Goal: Task Accomplishment & Management: Complete application form

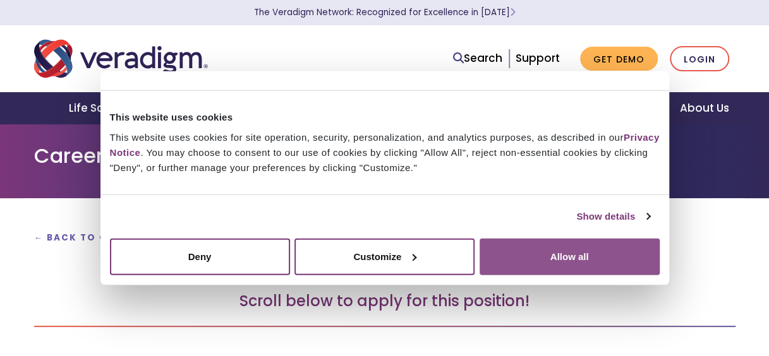
click at [557, 262] on button "Allow all" at bounding box center [570, 256] width 180 height 37
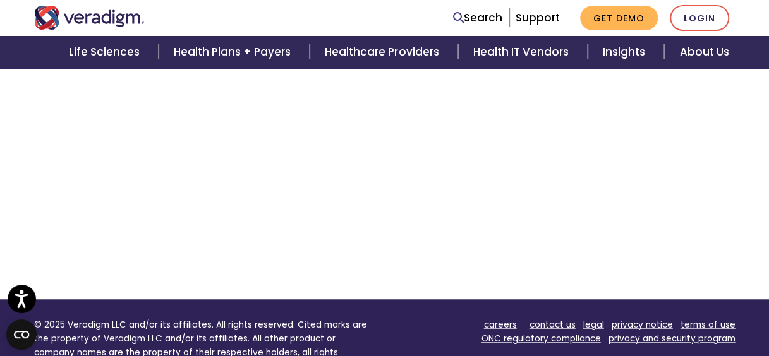
scroll to position [268, 0]
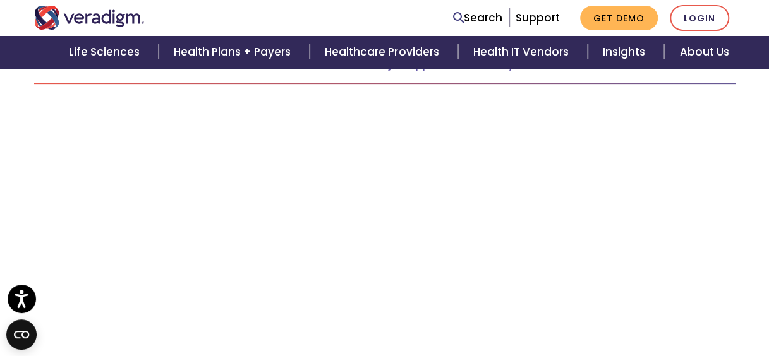
scroll to position [81, 0]
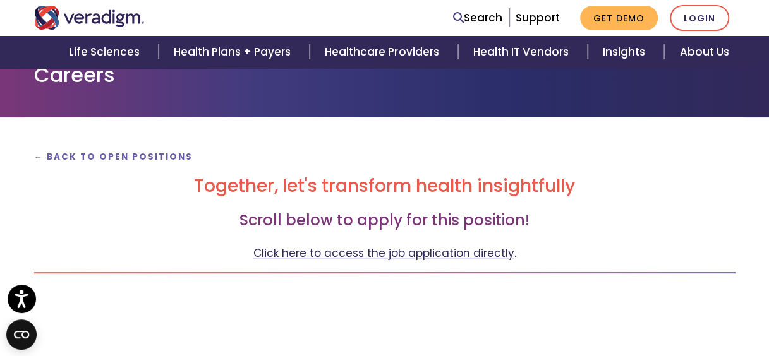
click at [415, 252] on link "Click here to access the job application directly" at bounding box center [383, 253] width 261 height 15
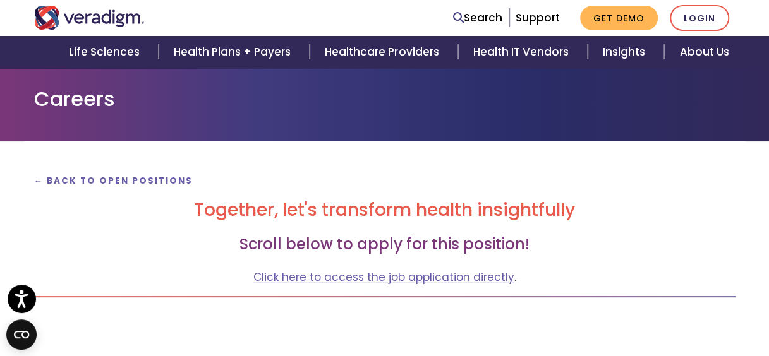
scroll to position [126, 0]
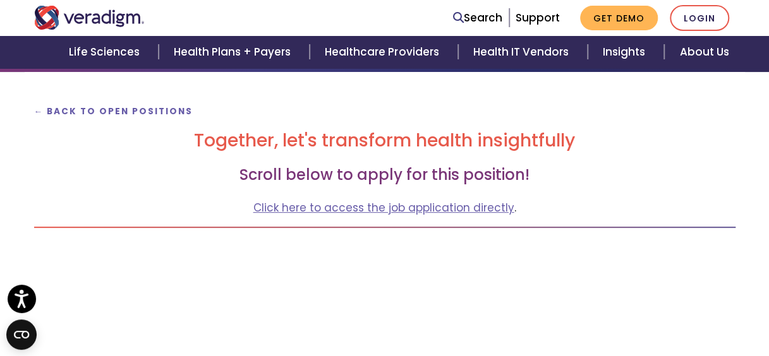
click at [719, 179] on h3 "Scroll below to apply for this position!" at bounding box center [384, 175] width 701 height 18
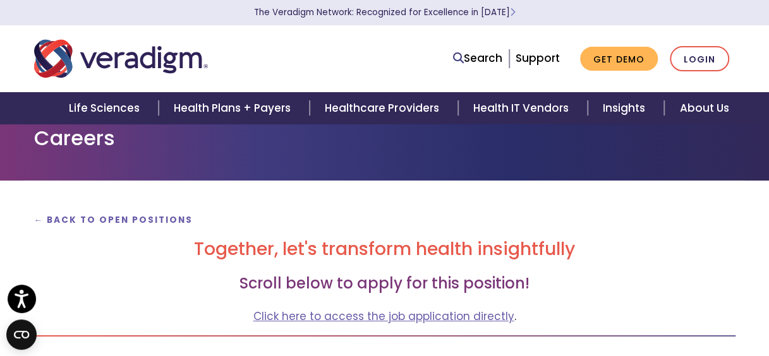
scroll to position [0, 0]
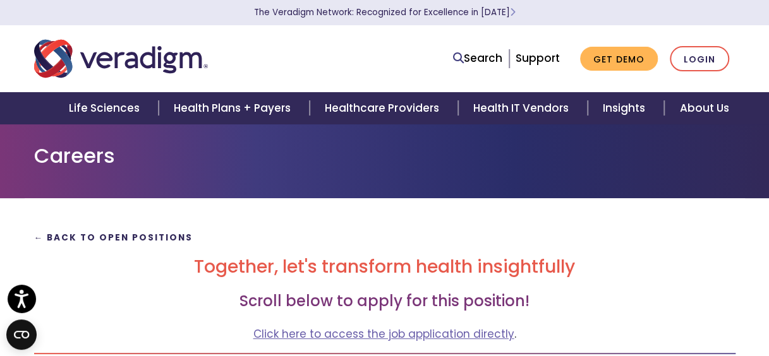
click at [166, 236] on strong "← Back to Open Positions" at bounding box center [113, 238] width 159 height 12
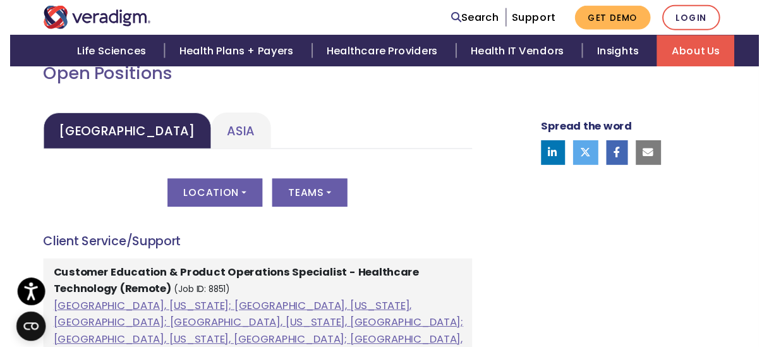
scroll to position [632, 0]
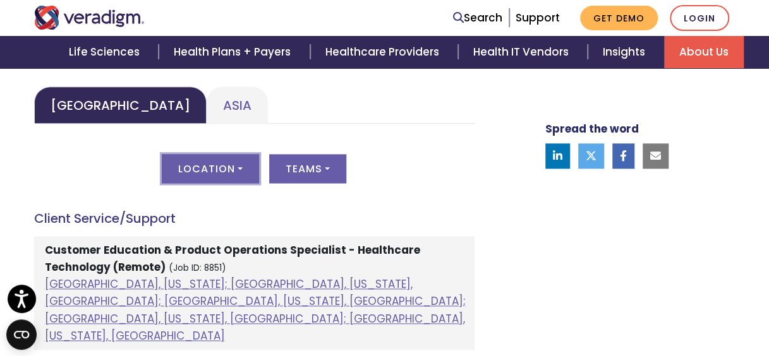
click at [253, 167] on button "Location" at bounding box center [210, 168] width 97 height 29
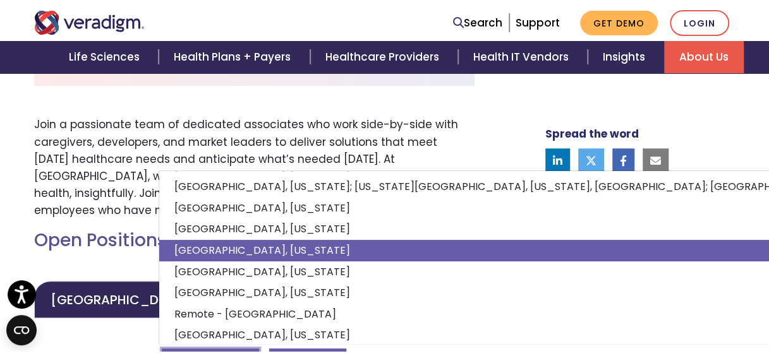
scroll to position [160, 0]
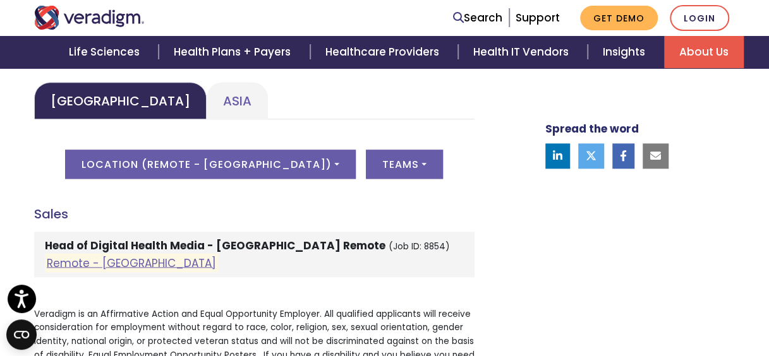
scroll to position [536, 0]
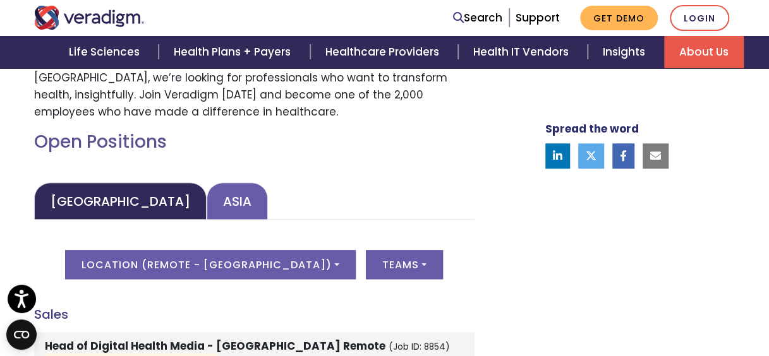
click at [207, 202] on link "Asia" at bounding box center [237, 201] width 61 height 37
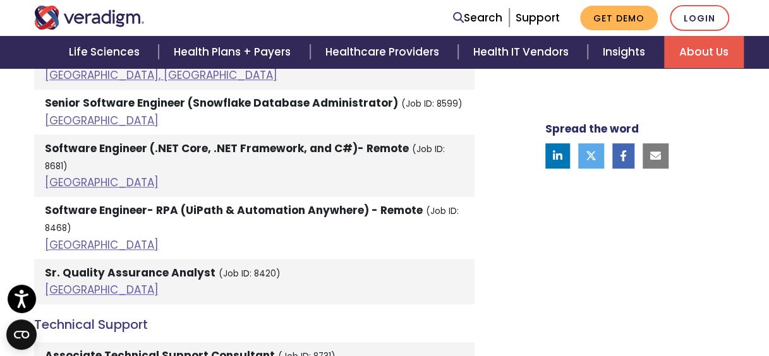
scroll to position [2684, 0]
